Goal: Find specific page/section

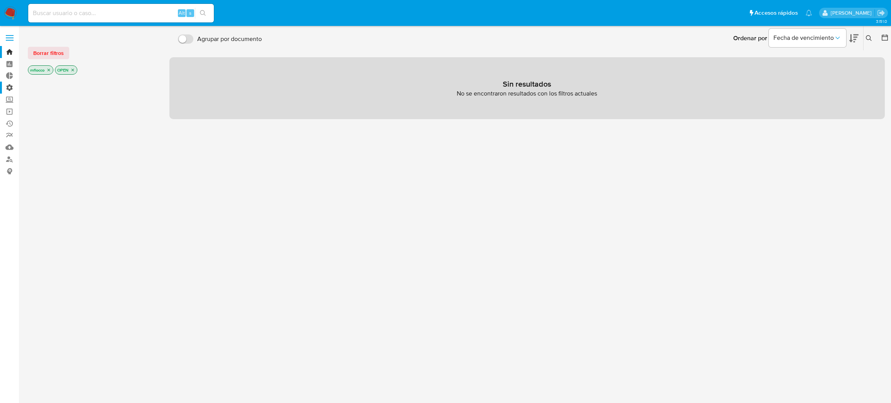
click at [13, 89] on label "Administración" at bounding box center [46, 88] width 92 height 12
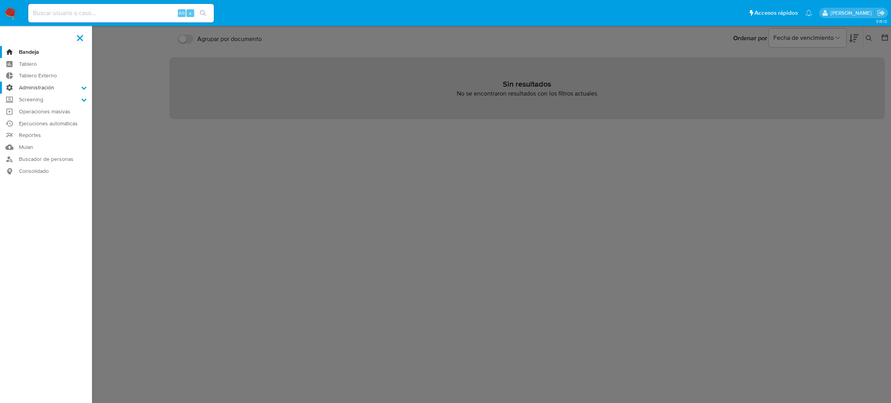
click at [0, 0] on input "Administración" at bounding box center [0, 0] width 0 height 0
click at [28, 101] on link "Reglas" at bounding box center [46, 99] width 92 height 10
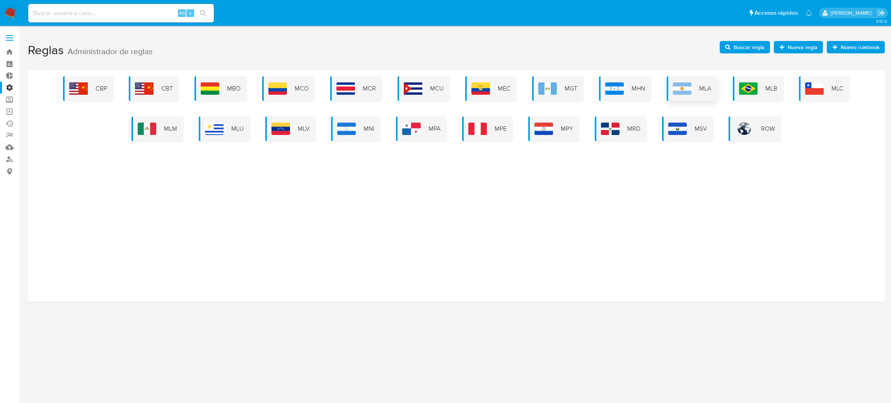
click at [691, 90] on div "MLA" at bounding box center [691, 88] width 51 height 25
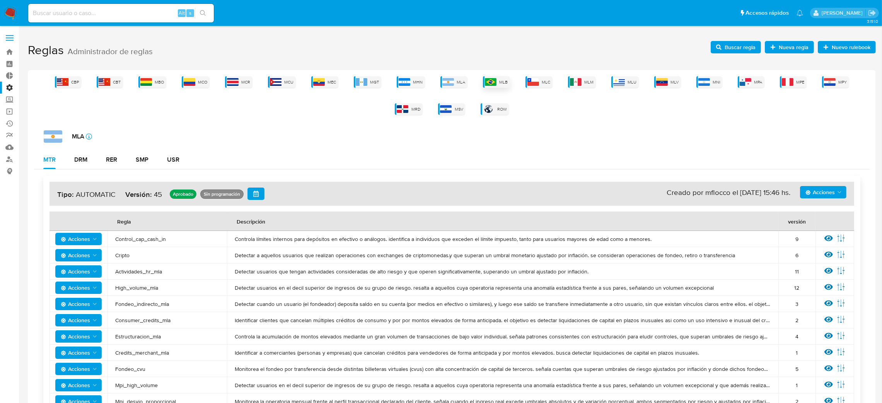
click at [486, 79] on div "MLB" at bounding box center [496, 82] width 27 height 12
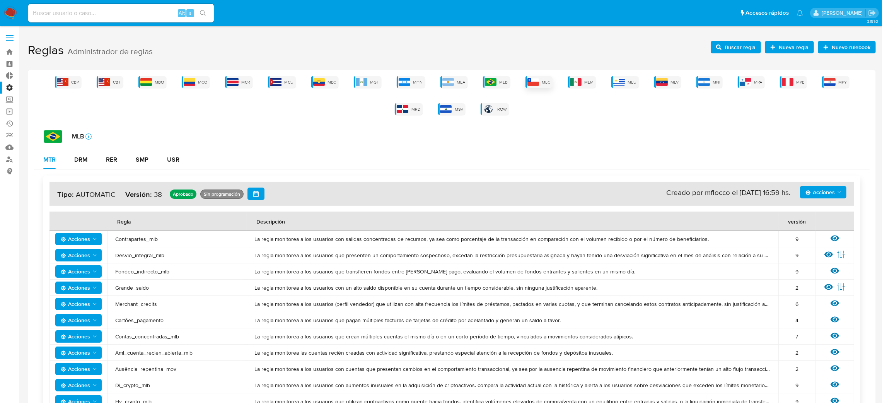
click at [525, 87] on div "MLC" at bounding box center [538, 82] width 27 height 12
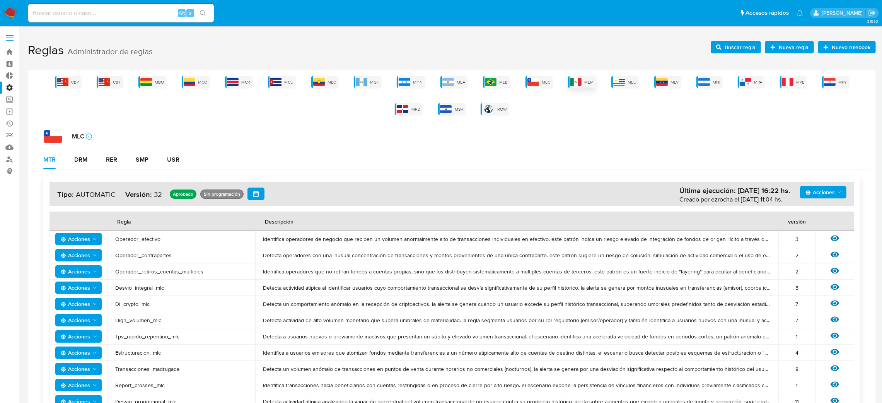
drag, startPoint x: 561, startPoint y: 83, endPoint x: 557, endPoint y: 83, distance: 3.9
click at [568, 83] on div "MLM" at bounding box center [582, 82] width 28 height 12
